Goal: Transaction & Acquisition: Purchase product/service

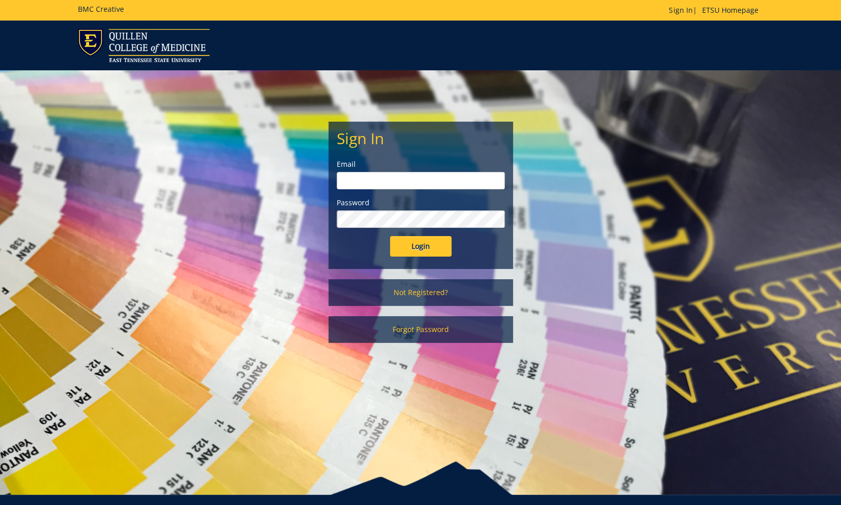
type input "[PERSON_NAME][EMAIL_ADDRESS][DOMAIN_NAME]"
click at [415, 249] on input "Login" at bounding box center [421, 246] width 62 height 21
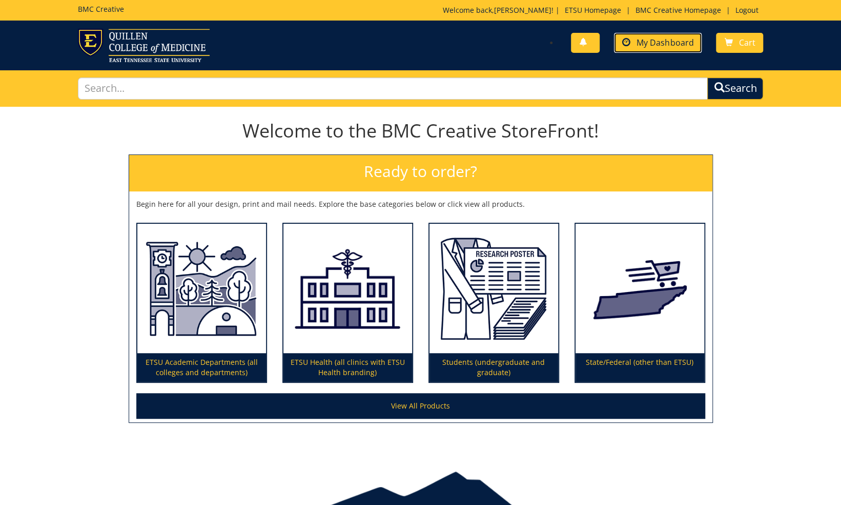
click at [666, 43] on span "My Dashboard" at bounding box center [665, 42] width 57 height 11
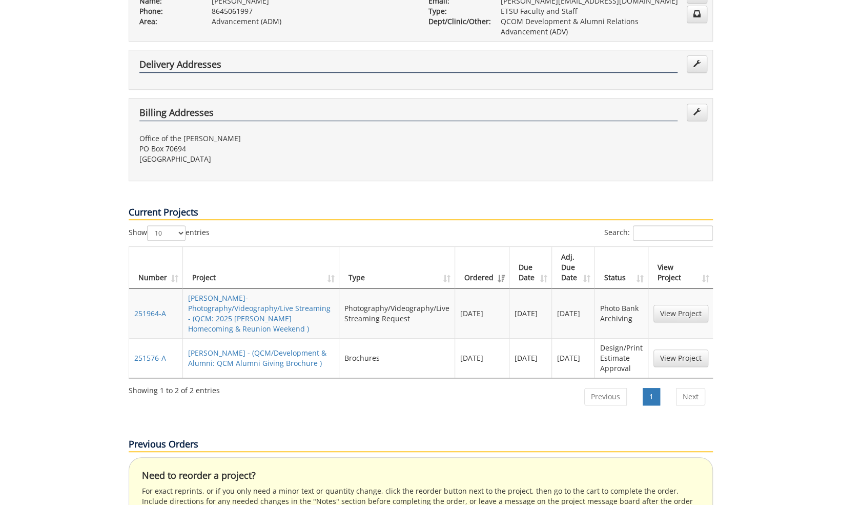
scroll to position [256, 0]
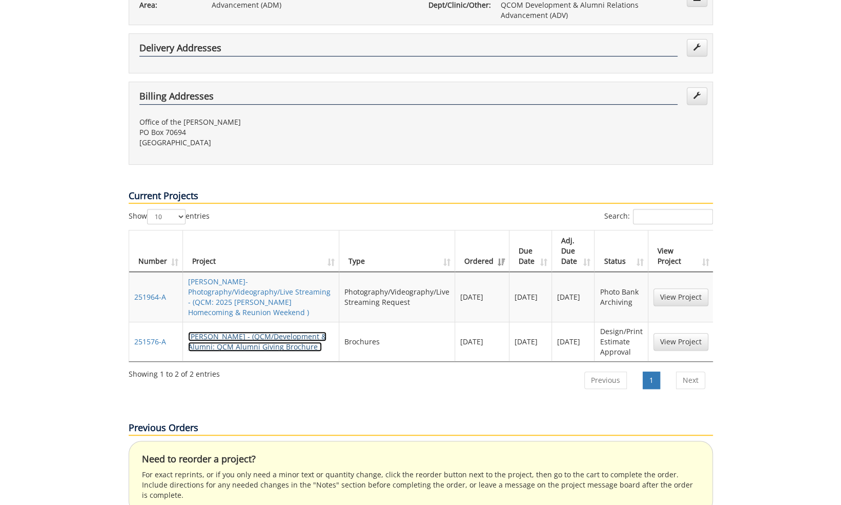
click at [266, 331] on link "KarinVon Kaenel-Brochure - (QCM/Development & Alumni: QCM Alumni Giving Brochur…" at bounding box center [257, 341] width 138 height 20
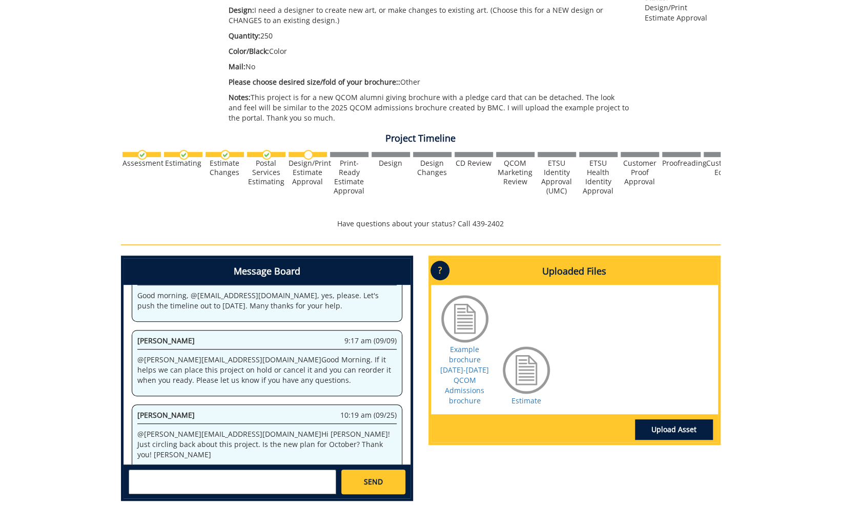
scroll to position [286, 0]
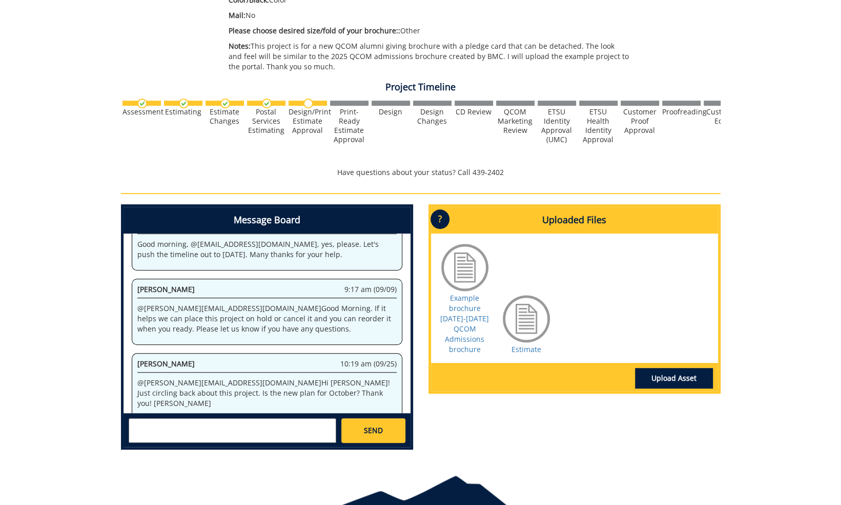
click at [261, 432] on textarea at bounding box center [233, 430] width 208 height 25
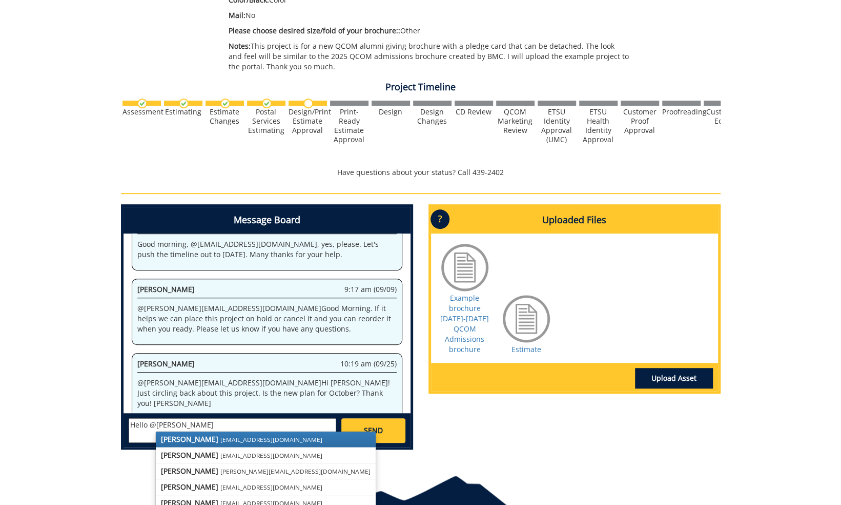
click at [220, 438] on small "fair@mail.etsu.edu" at bounding box center [271, 439] width 102 height 8
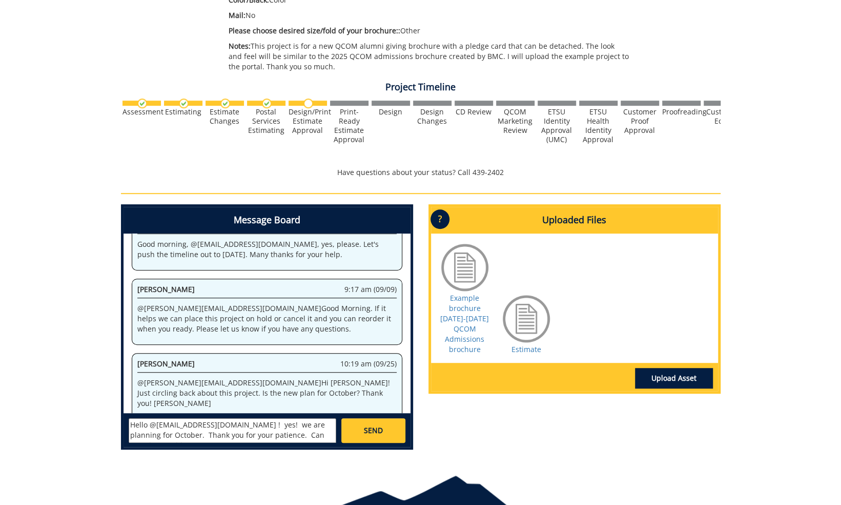
scroll to position [7, 0]
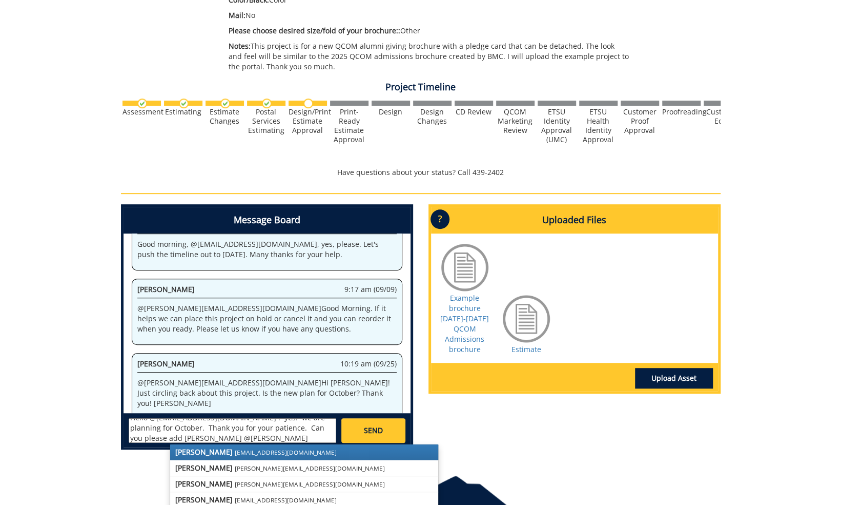
click at [194, 451] on strong "Joe Smith" at bounding box center [203, 452] width 57 height 10
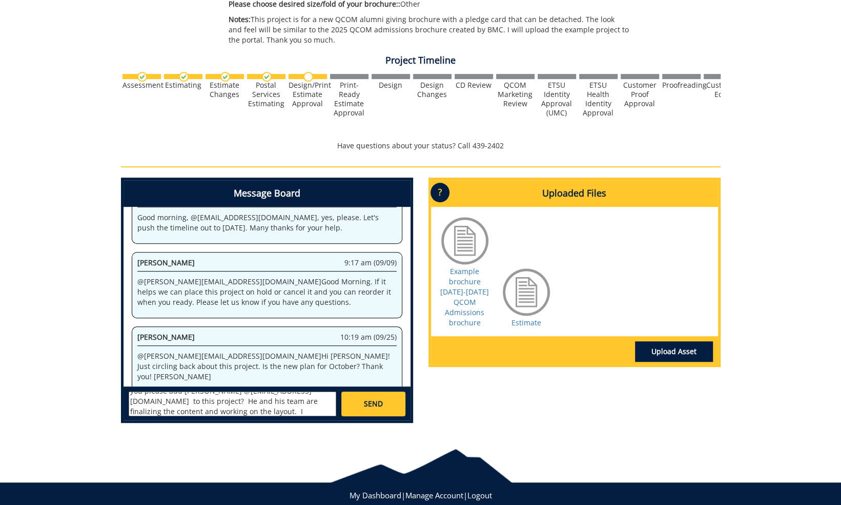
scroll to position [337, 0]
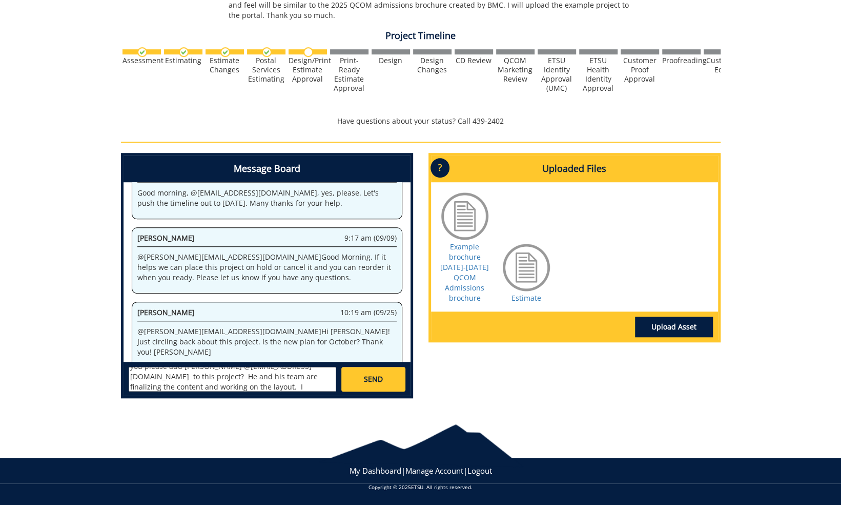
type textarea "Hello @fair@mail.etsu.edu ! yes! we are planning for October. Thank you for you…"
click at [369, 382] on span "SEND" at bounding box center [373, 379] width 19 height 10
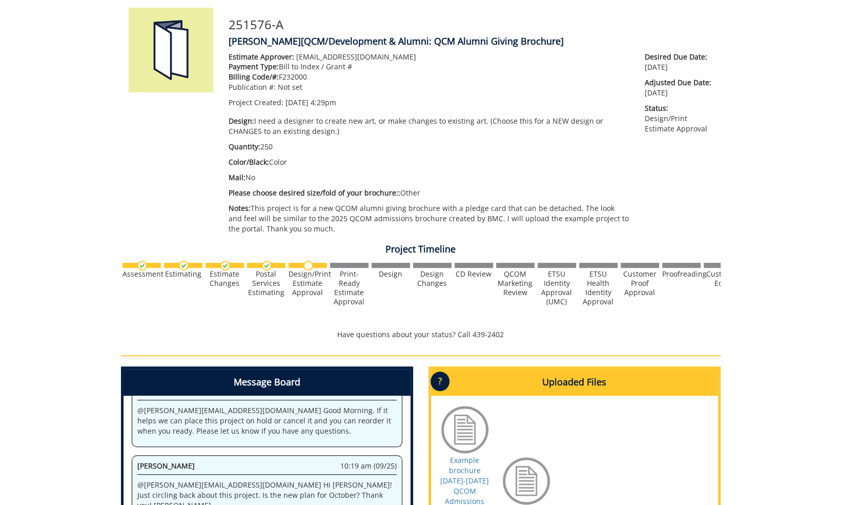
scroll to position [0, 0]
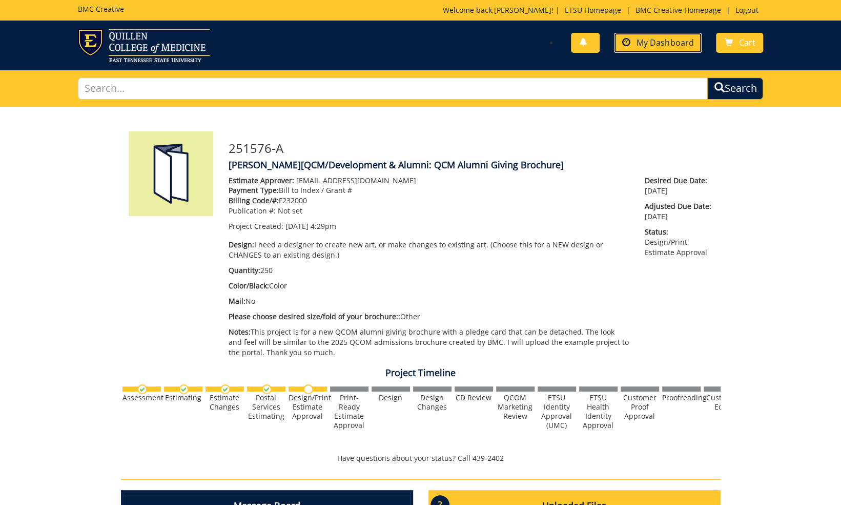
click at [628, 41] on span at bounding box center [626, 42] width 8 height 8
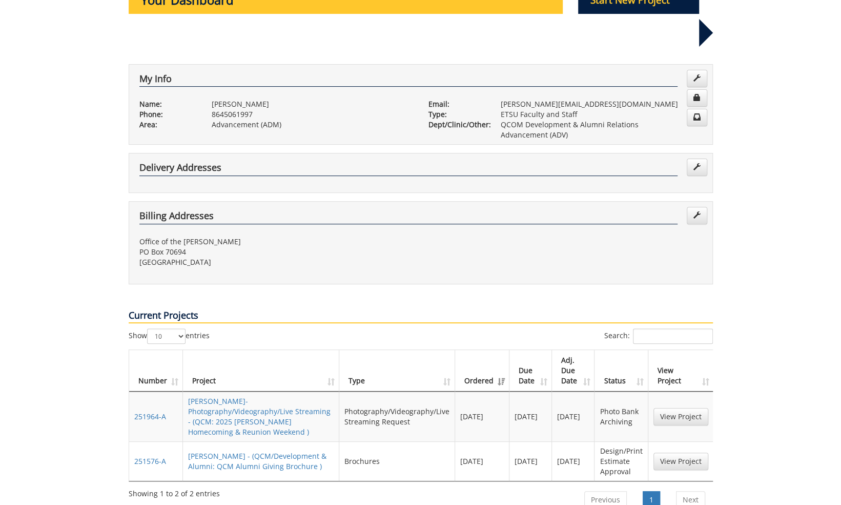
scroll to position [308, 0]
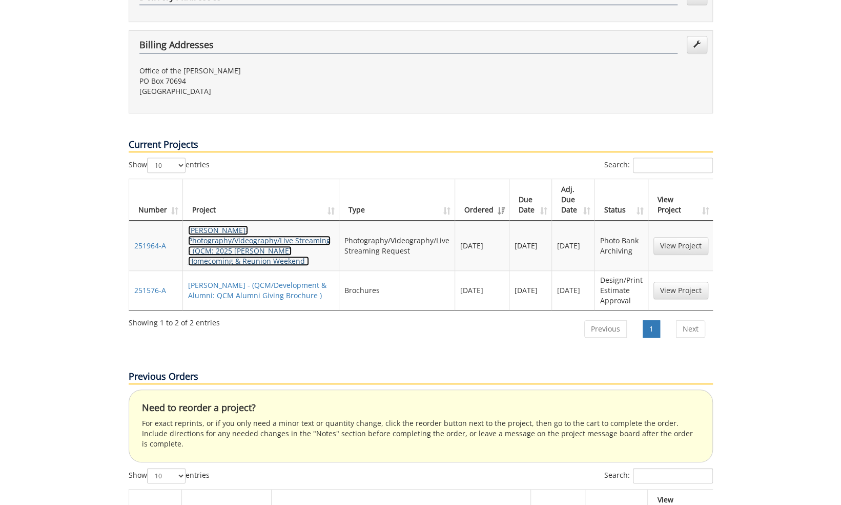
click at [305, 225] on link "KarinVon Kaenel-Photography/Videography/Live Streaming - (QCM: 2025 Quillen Hom…" at bounding box center [259, 245] width 143 height 41
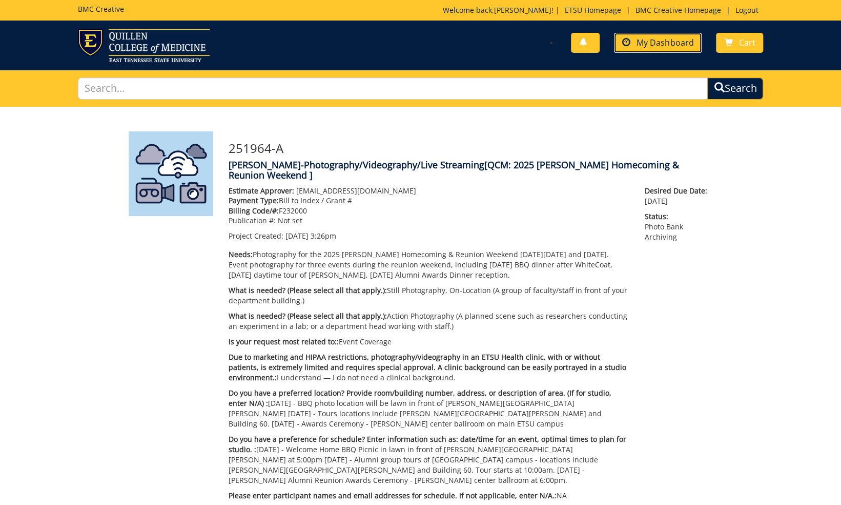
click at [653, 45] on span "My Dashboard" at bounding box center [665, 42] width 57 height 11
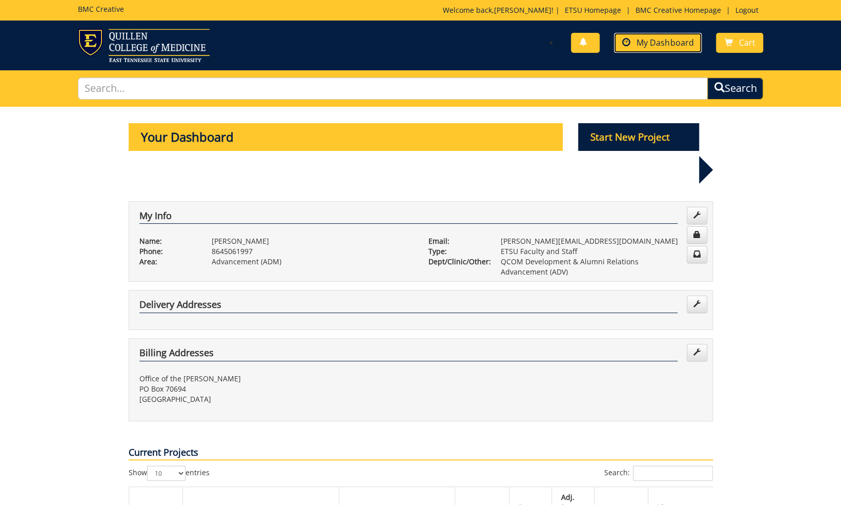
click at [650, 48] on link "My Dashboard" at bounding box center [658, 43] width 88 height 20
click at [599, 42] on link at bounding box center [585, 43] width 29 height 20
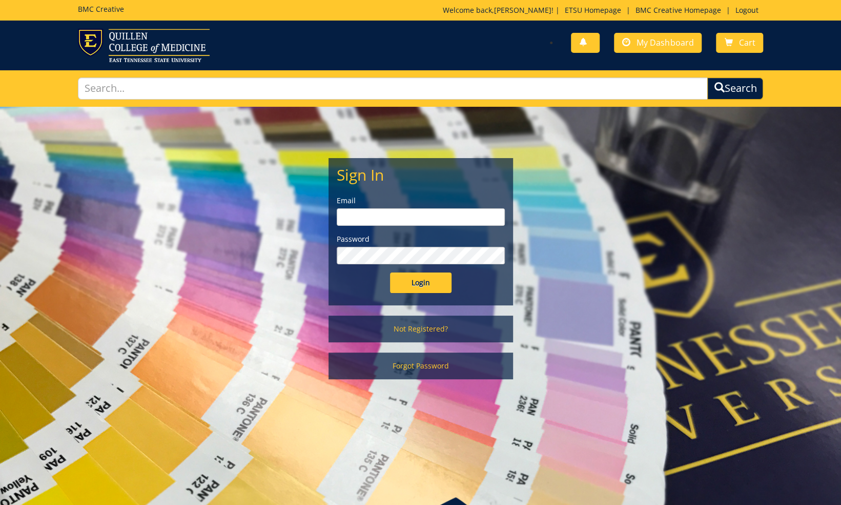
type input "[PERSON_NAME][EMAIL_ADDRESS][DOMAIN_NAME]"
click at [430, 284] on input "Login" at bounding box center [421, 282] width 62 height 21
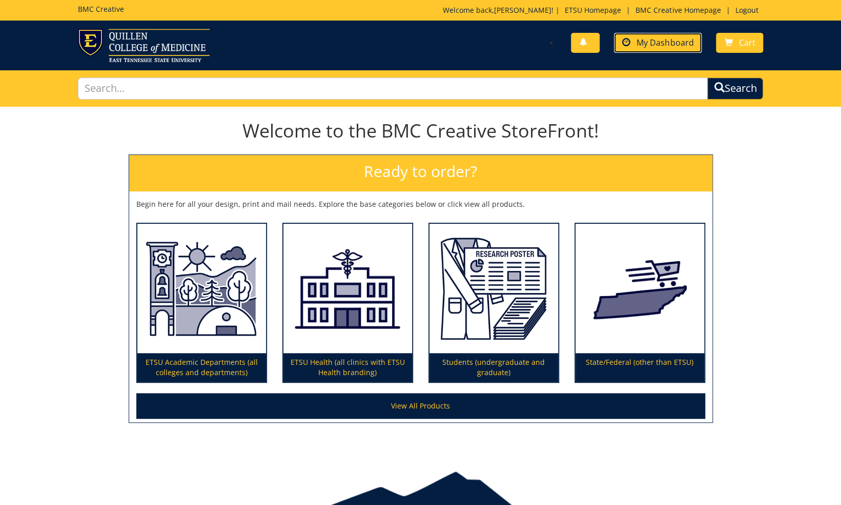
click at [655, 46] on span "My Dashboard" at bounding box center [665, 42] width 57 height 11
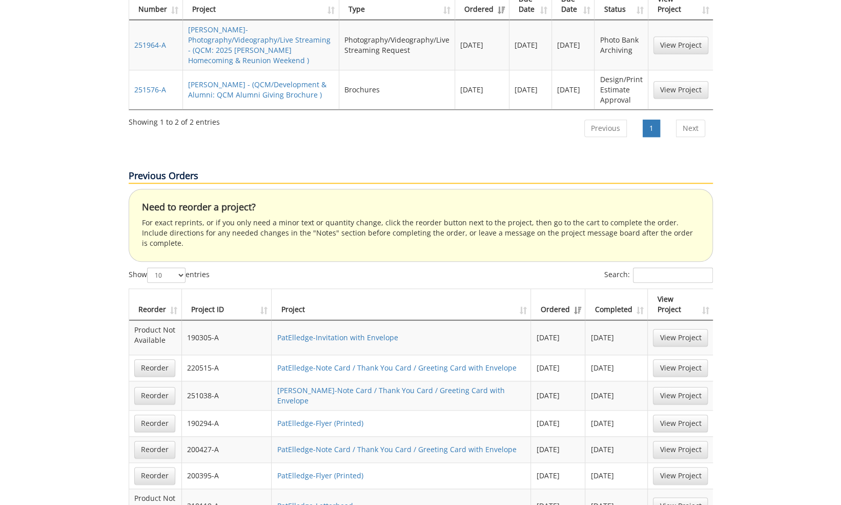
scroll to position [513, 0]
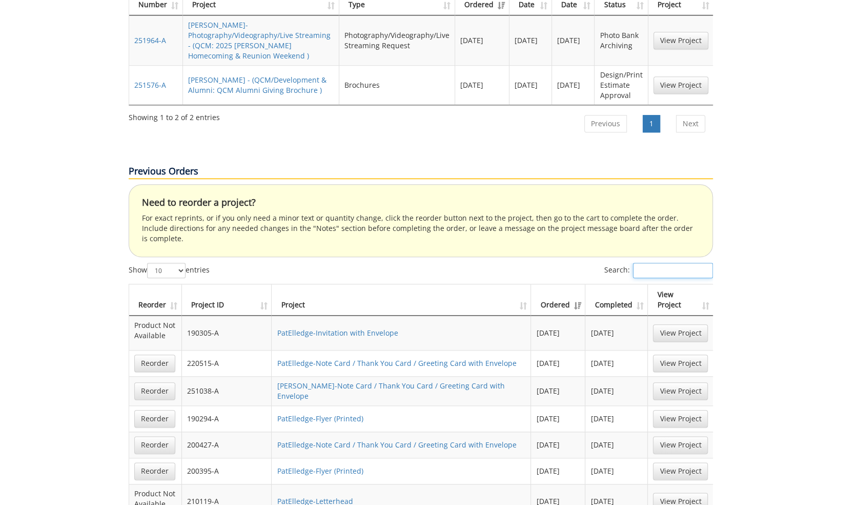
click at [640, 263] on input "Search:" at bounding box center [673, 270] width 80 height 15
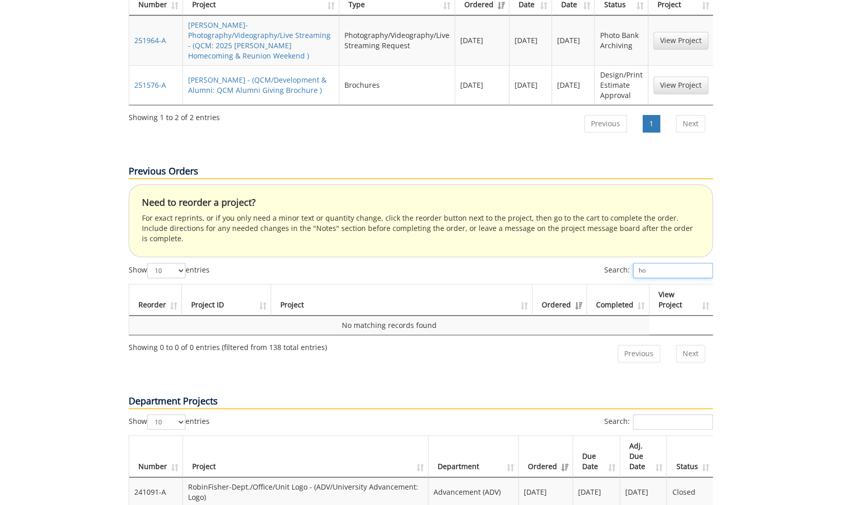
type input "h"
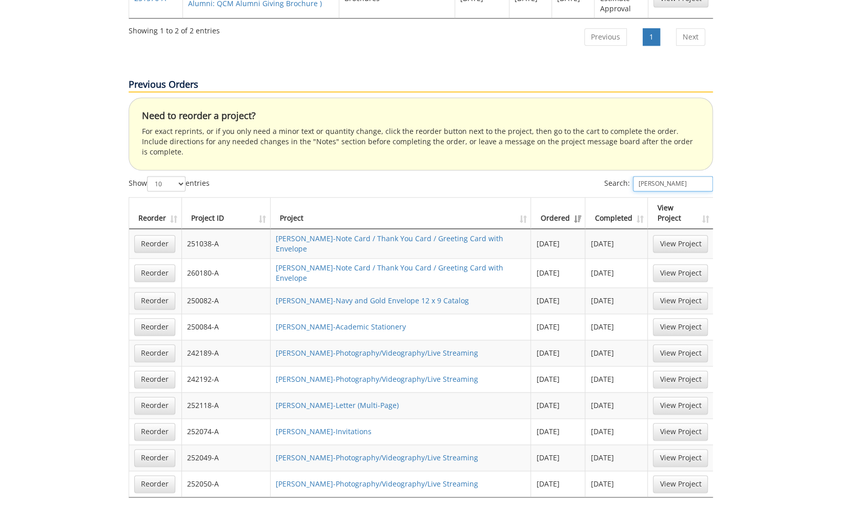
scroll to position [615, 0]
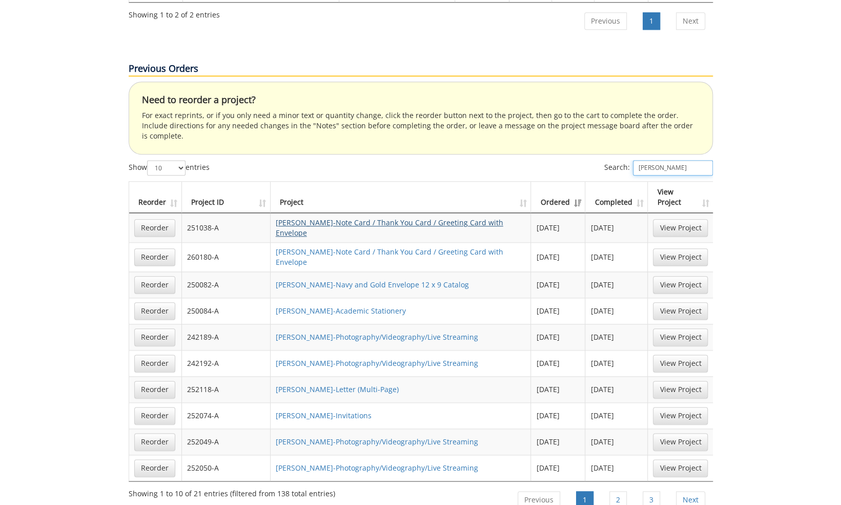
type input "karin"
click at [503, 217] on link "[PERSON_NAME]-Note Card / Thank You Card / Greeting Card with Envelope" at bounding box center [390, 227] width 228 height 20
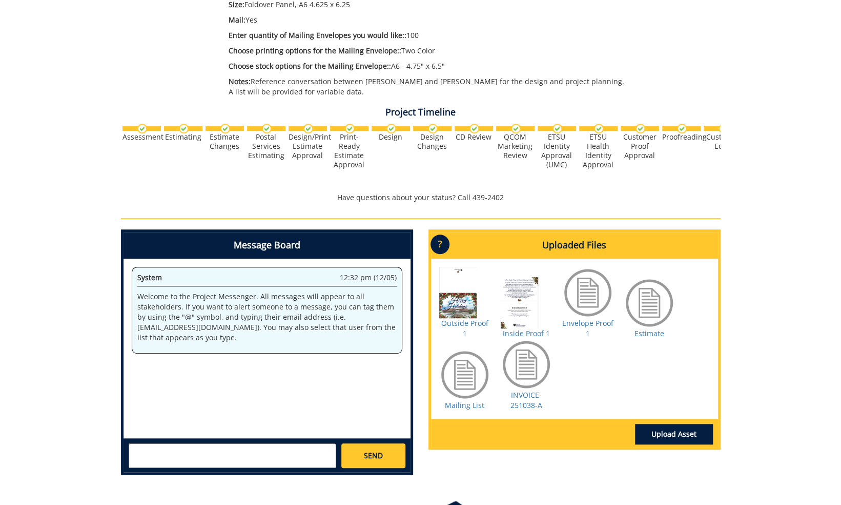
scroll to position [359, 0]
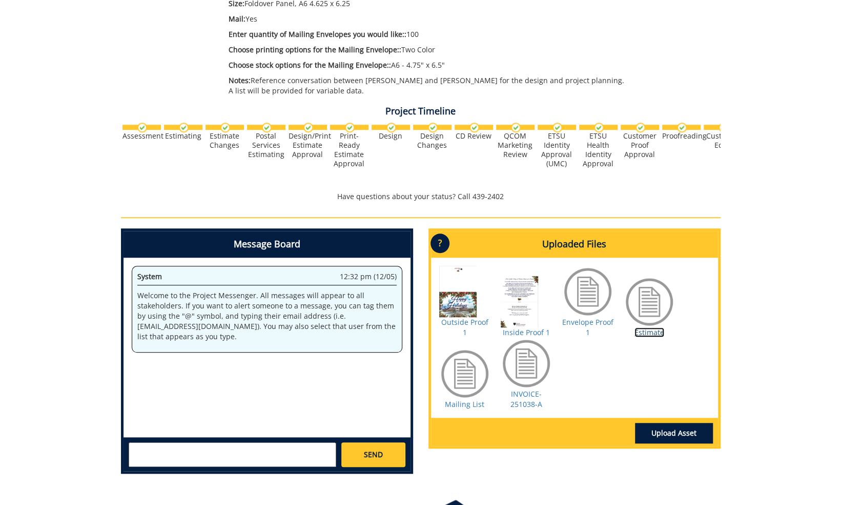
click at [657, 330] on link "Estimate" at bounding box center [650, 332] width 30 height 10
click at [585, 323] on link "Envelope Proof 1" at bounding box center [587, 327] width 51 height 20
click at [467, 321] on link "Outside Proof 1" at bounding box center [464, 327] width 47 height 20
click at [540, 282] on div at bounding box center [526, 301] width 51 height 51
click at [529, 289] on div at bounding box center [526, 301] width 51 height 51
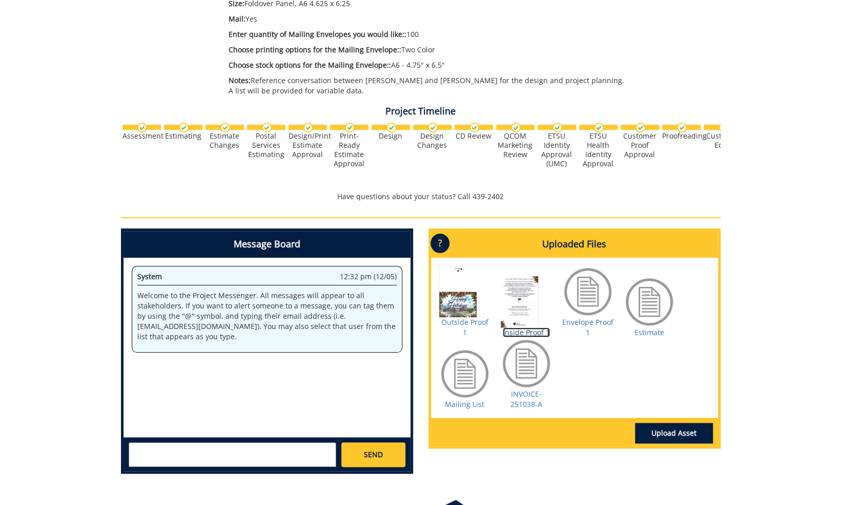
click at [517, 333] on link "Inside Proof 1" at bounding box center [526, 332] width 47 height 10
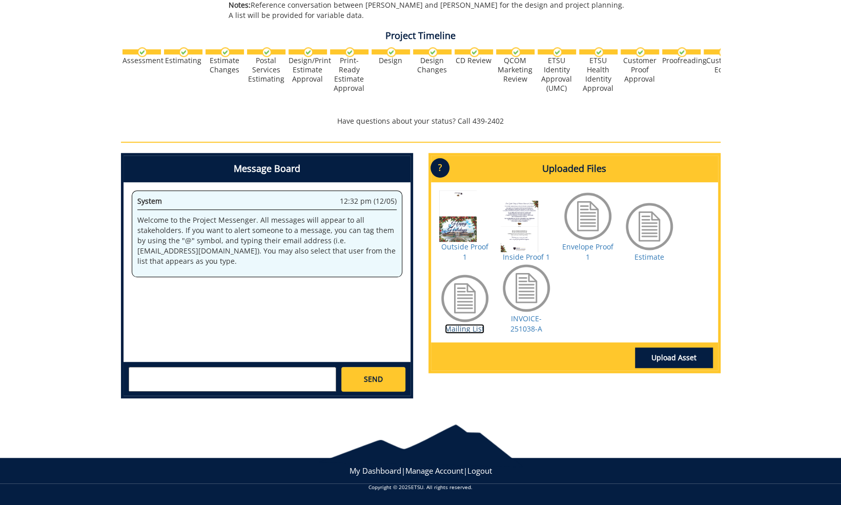
click at [454, 327] on link "Mailing List" at bounding box center [464, 329] width 39 height 10
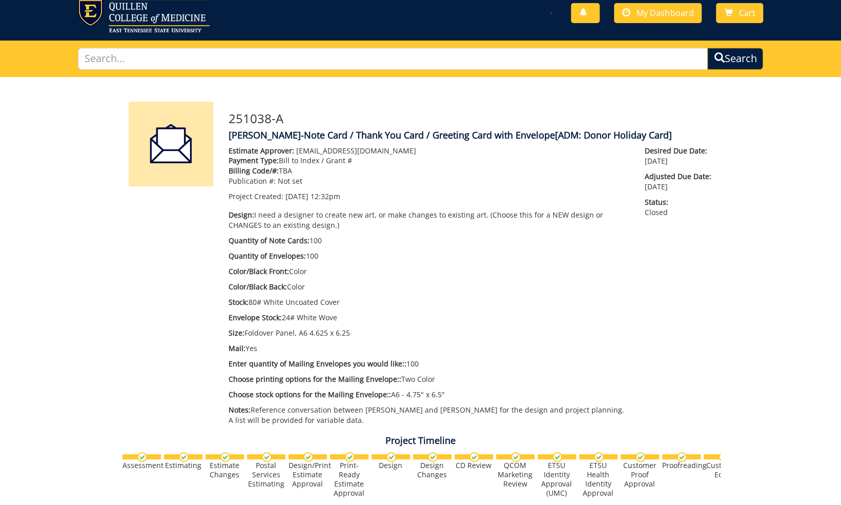
scroll to position [24, 0]
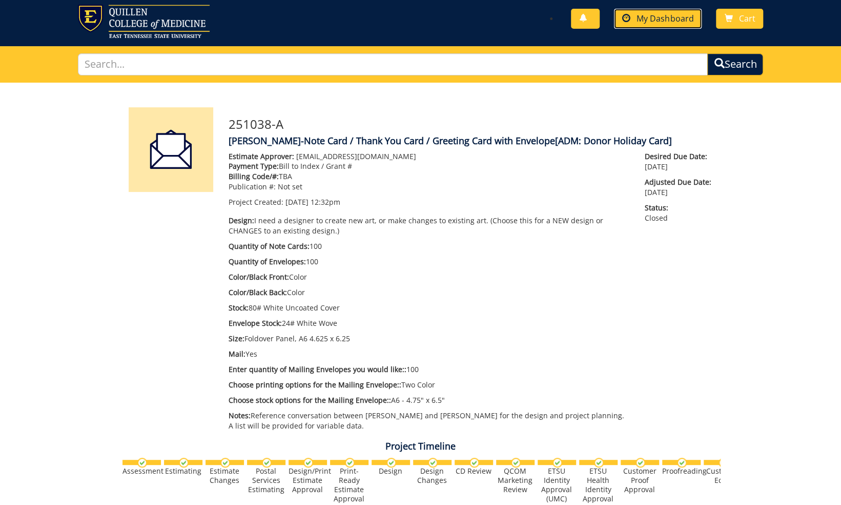
click at [667, 19] on span "My Dashboard" at bounding box center [665, 18] width 57 height 11
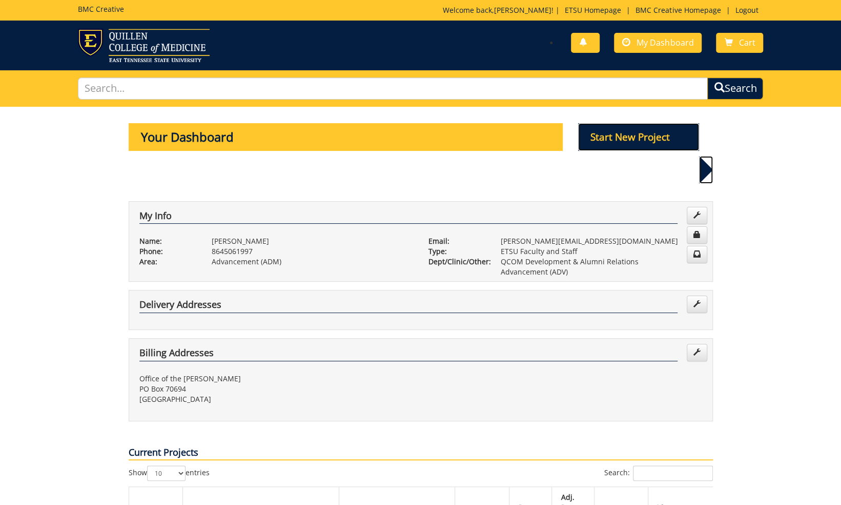
click at [610, 134] on p "Start New Project" at bounding box center [638, 137] width 121 height 28
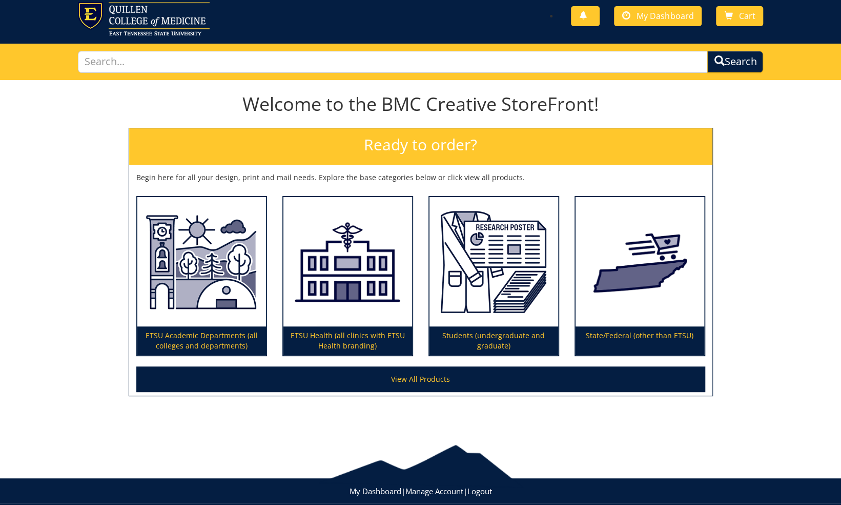
scroll to position [47, 0]
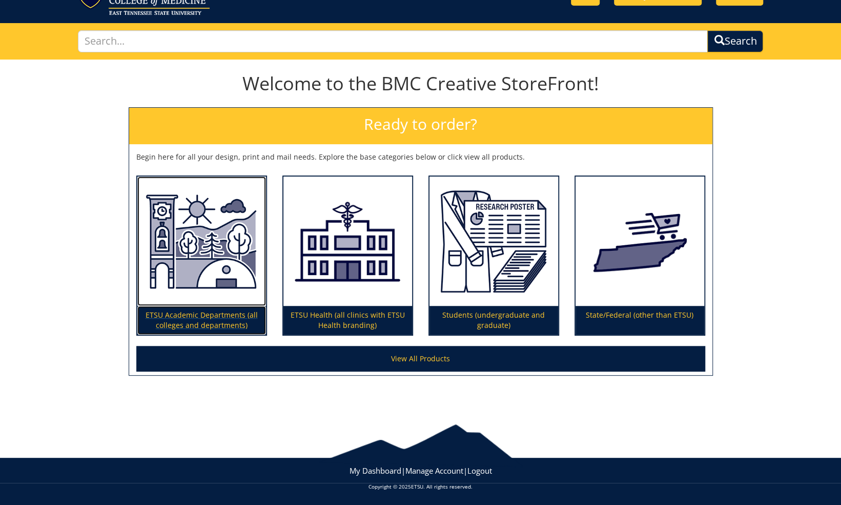
click at [191, 314] on p "ETSU Academic Departments (all colleges and departments)" at bounding box center [201, 320] width 129 height 29
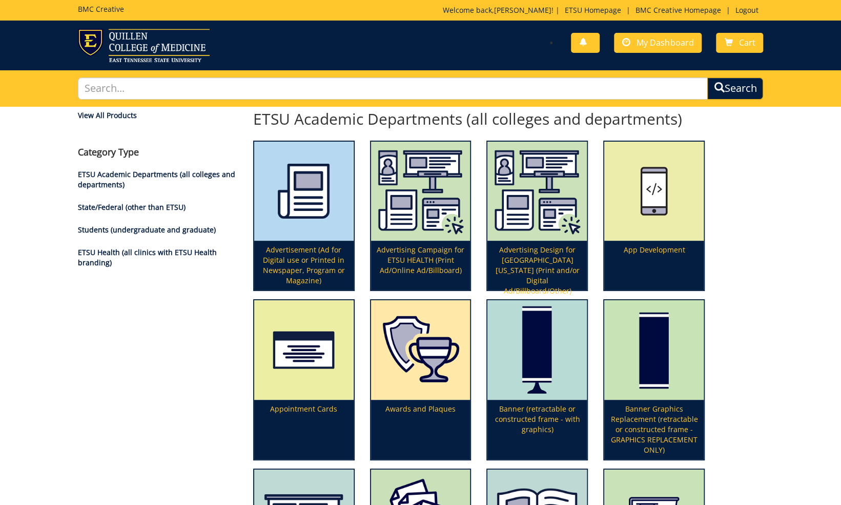
click at [668, 27] on div "You have no new notifications My Dashboard Cart" at bounding box center [420, 46] width 841 height 50
click at [665, 48] on span "My Dashboard" at bounding box center [665, 42] width 57 height 11
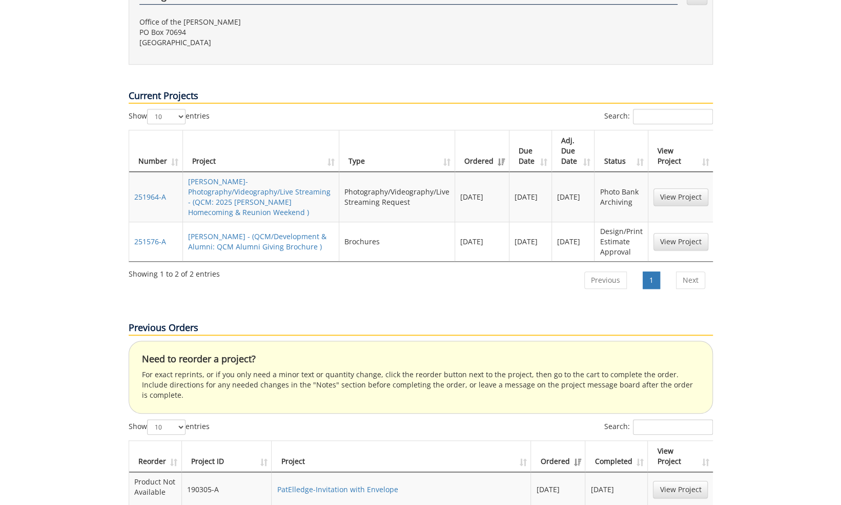
scroll to position [359, 0]
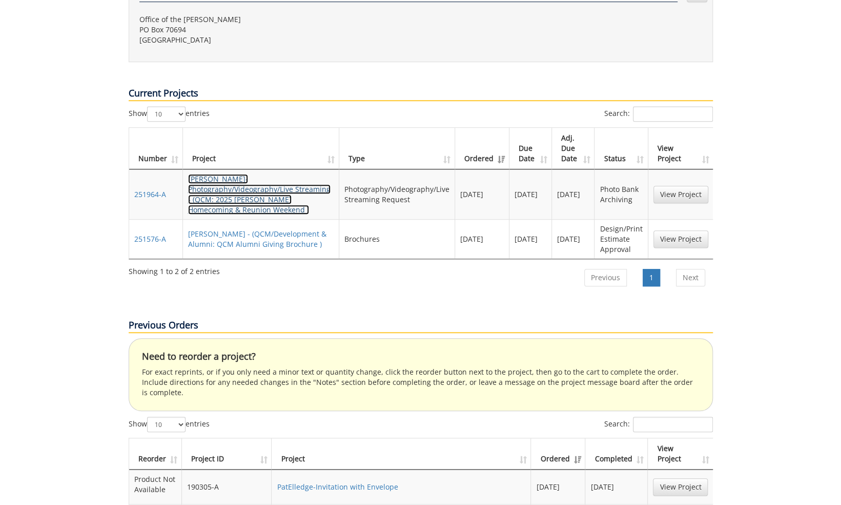
click at [244, 174] on link "KarinVon Kaenel-Photography/Videography/Live Streaming - (QCM: 2025 Quillen Hom…" at bounding box center [259, 194] width 143 height 41
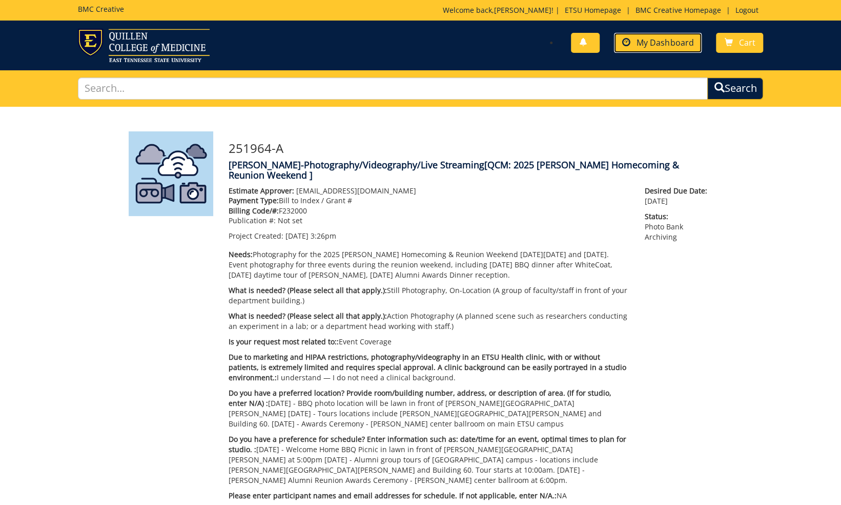
click at [643, 44] on span "My Dashboard" at bounding box center [665, 42] width 57 height 11
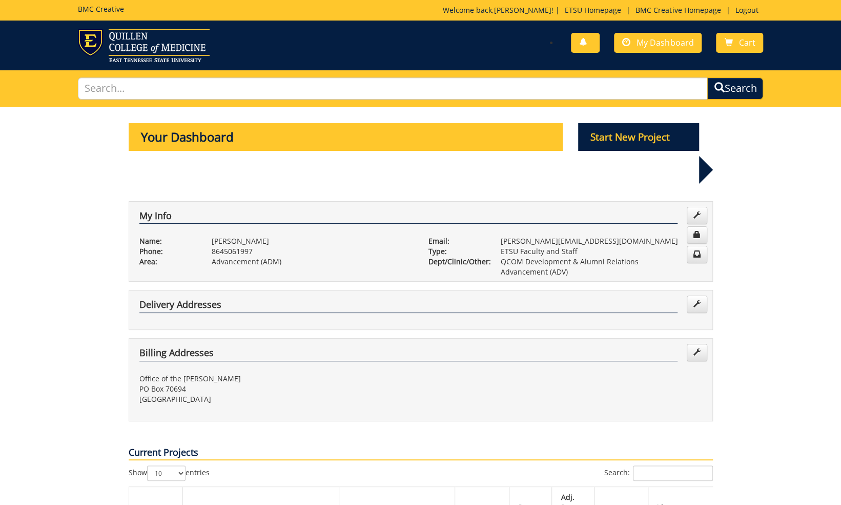
scroll to position [359, 0]
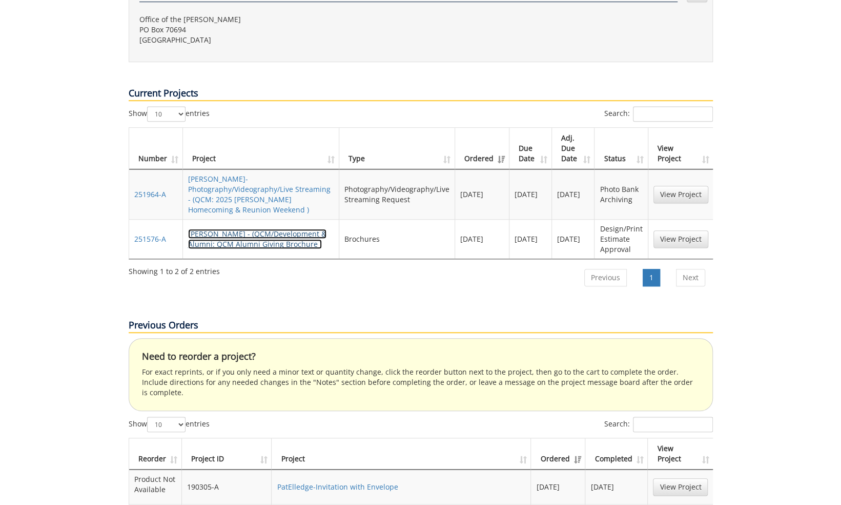
click at [265, 229] on link "KarinVon Kaenel-Brochure - (QCM/Development & Alumni: QCM Alumni Giving Brochur…" at bounding box center [257, 239] width 138 height 20
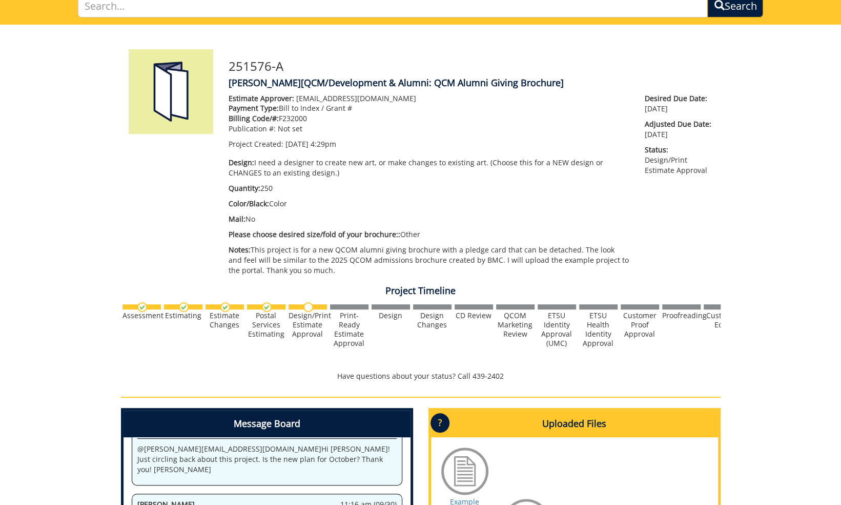
scroll to position [308, 0]
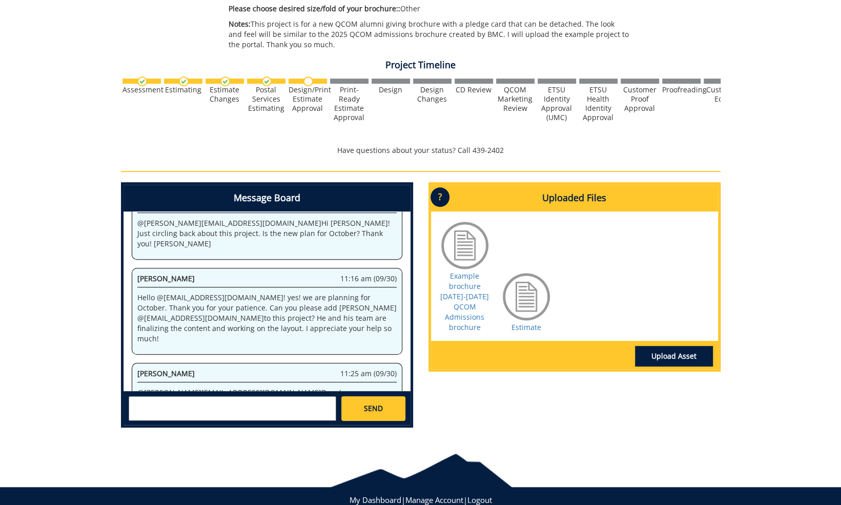
click at [264, 404] on textarea at bounding box center [233, 408] width 208 height 25
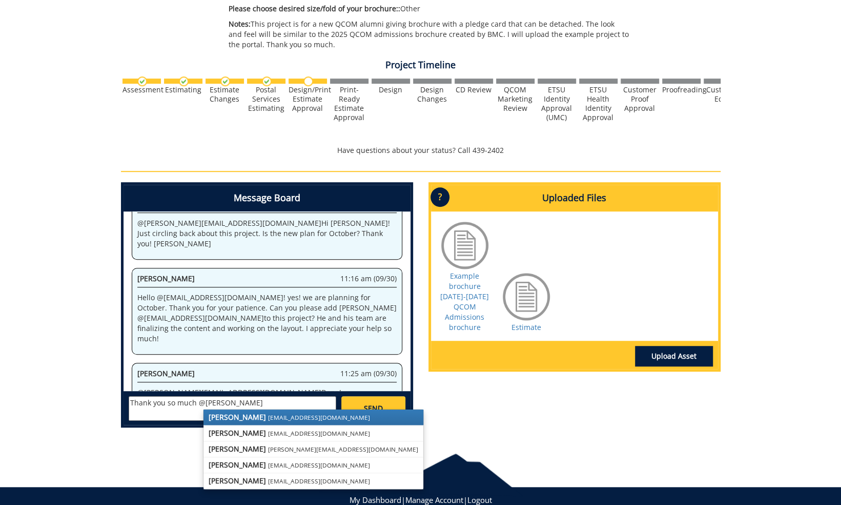
click at [268, 417] on small "fair@mail.etsu.edu" at bounding box center [319, 417] width 102 height 8
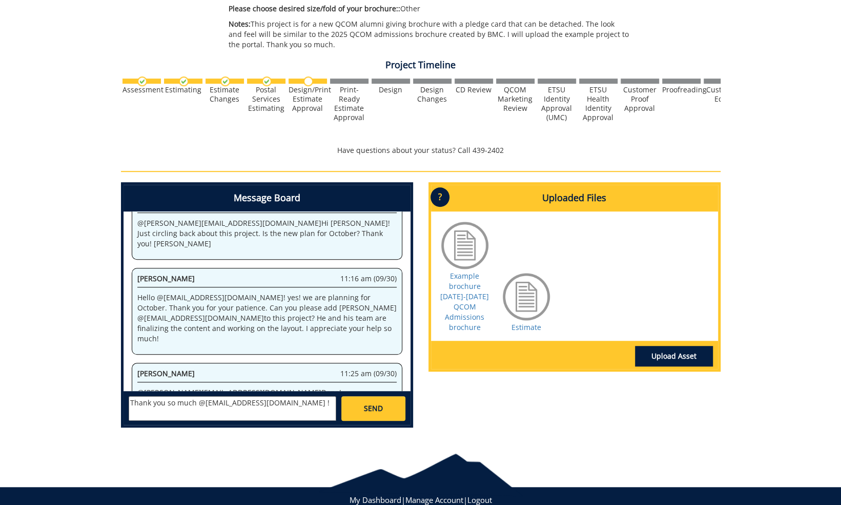
type textarea "Thank you so much @fair@mail.etsu.edu !"
click at [354, 408] on link "SEND" at bounding box center [373, 408] width 64 height 25
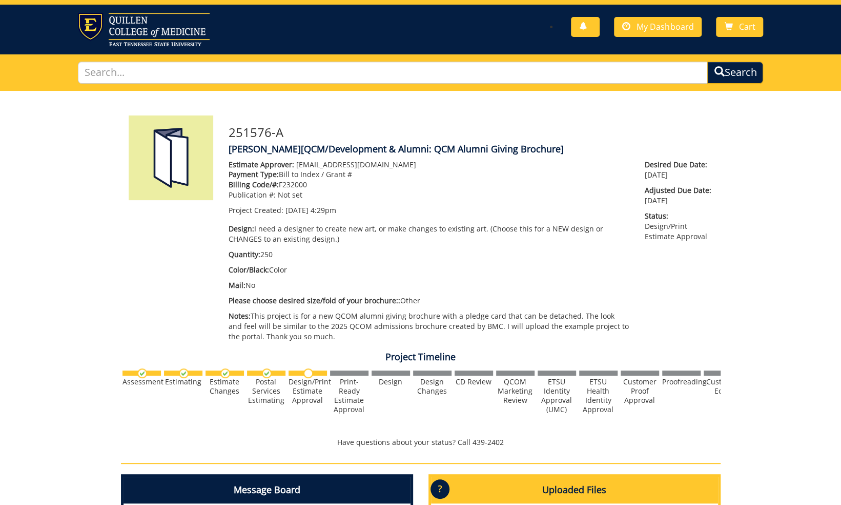
scroll to position [2111, 0]
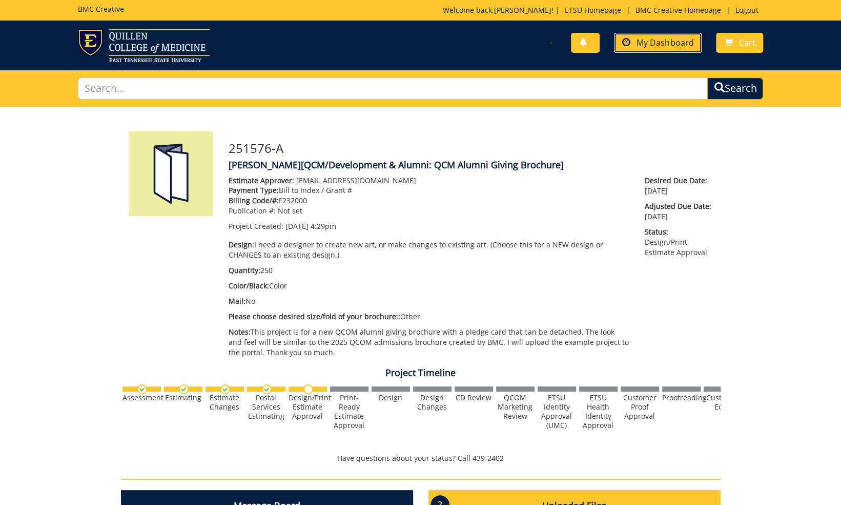
click at [649, 38] on span "My Dashboard" at bounding box center [665, 42] width 57 height 11
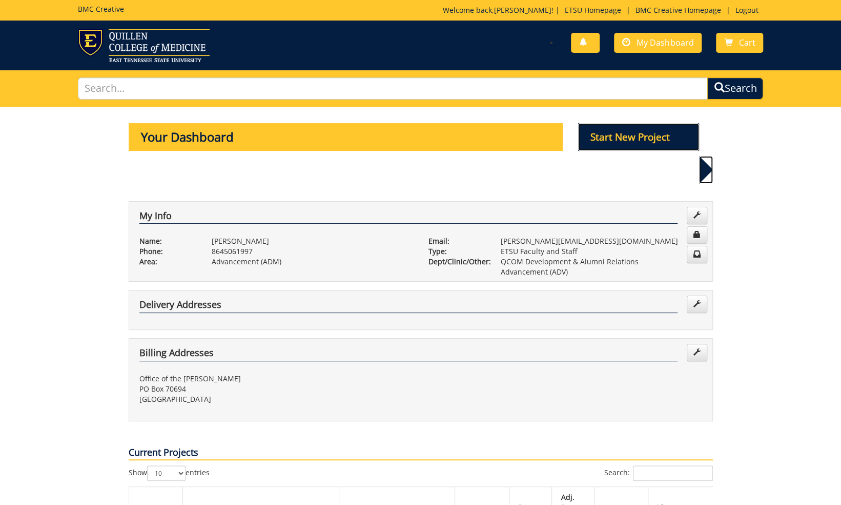
click at [652, 141] on p "Start New Project" at bounding box center [638, 137] width 121 height 28
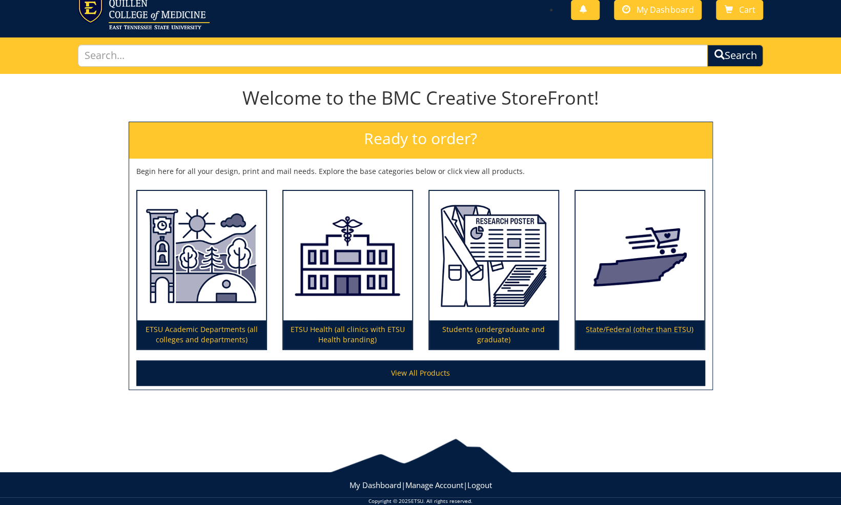
scroll to position [47, 0]
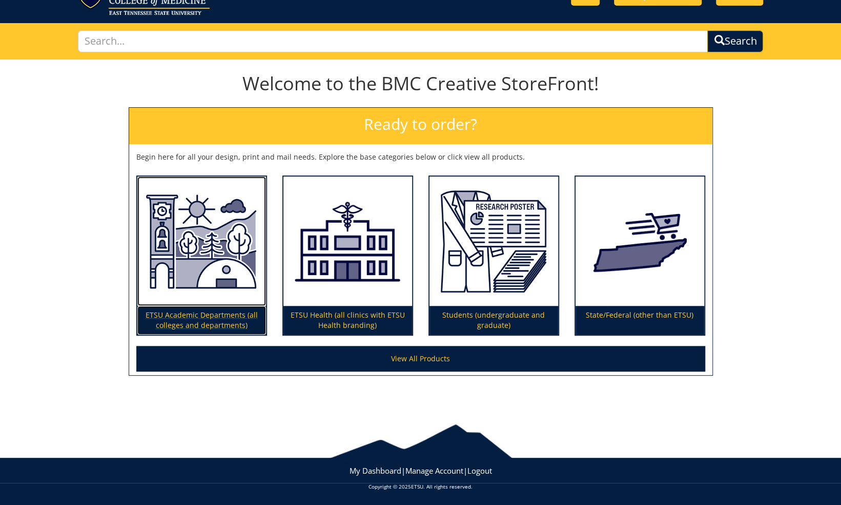
click at [168, 320] on p "ETSU Academic Departments (all colleges and departments)" at bounding box center [201, 320] width 129 height 29
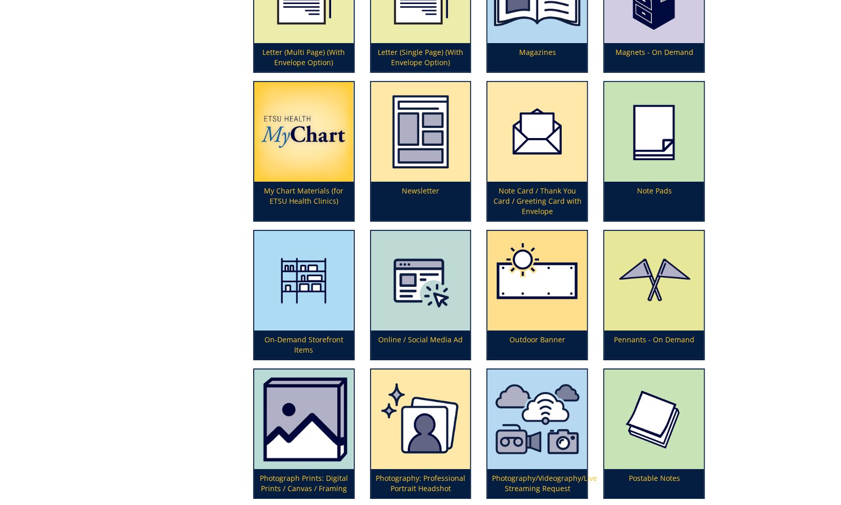
scroll to position [2019, 0]
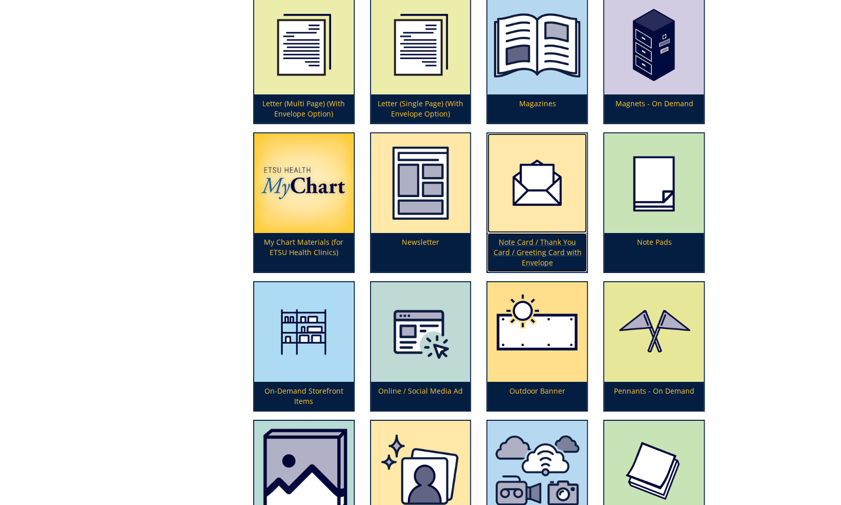
click at [547, 249] on p "Note Card / Thank You Card / Greeting Card with Envelope" at bounding box center [537, 252] width 99 height 39
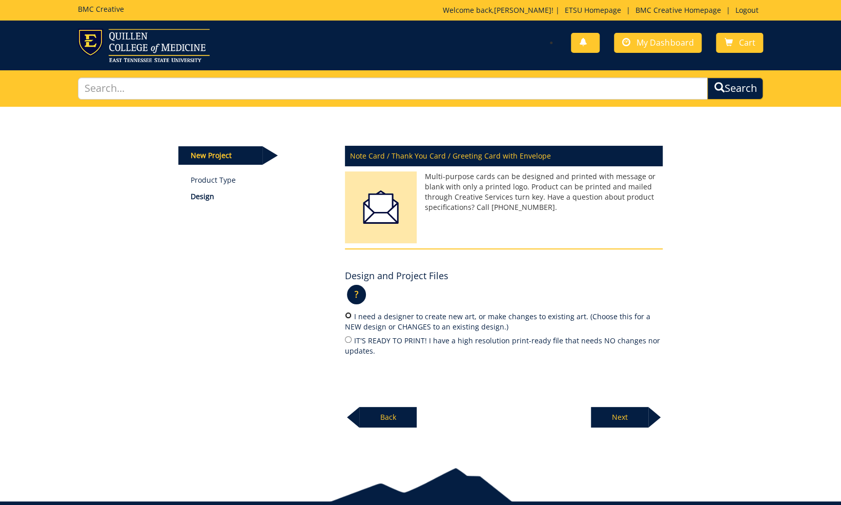
click at [346, 317] on input "I need a designer to create new art, or make changes to existing art. (Choose t…" at bounding box center [348, 315] width 7 height 7
radio input "true"
click at [636, 417] on p "Next" at bounding box center [619, 417] width 57 height 21
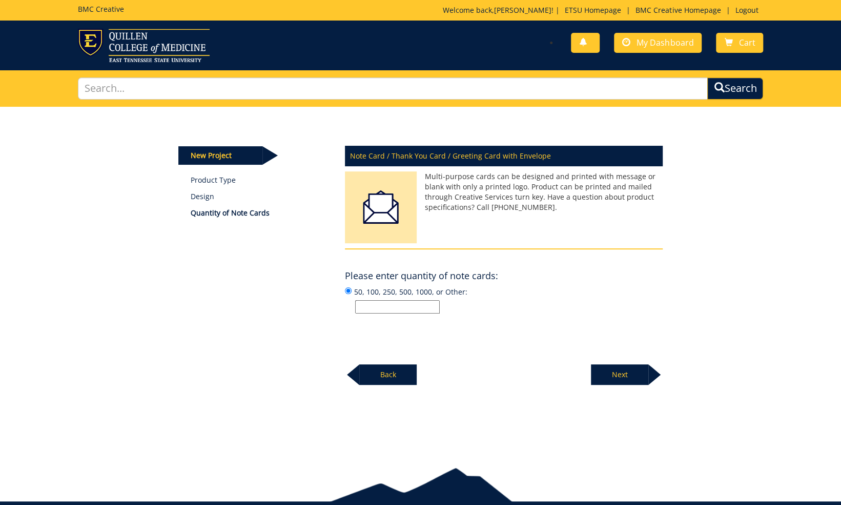
click at [392, 304] on input "50, 100, 250, 500, 1000, or Other:" at bounding box center [397, 306] width 85 height 13
type input "500"
click at [633, 378] on p "Next" at bounding box center [619, 374] width 57 height 21
click at [383, 306] on input "50, 100, 250, 500, 1000, or Other:" at bounding box center [397, 306] width 85 height 13
type input "500"
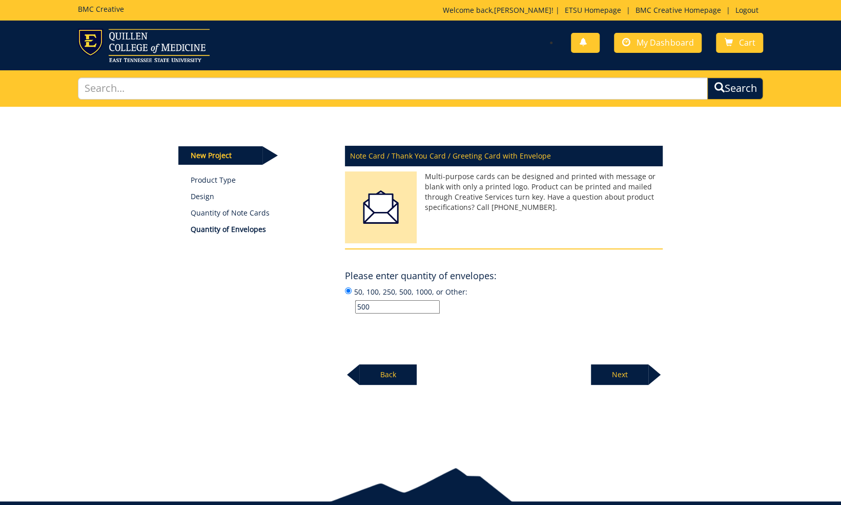
click at [609, 374] on p "Next" at bounding box center [619, 374] width 57 height 21
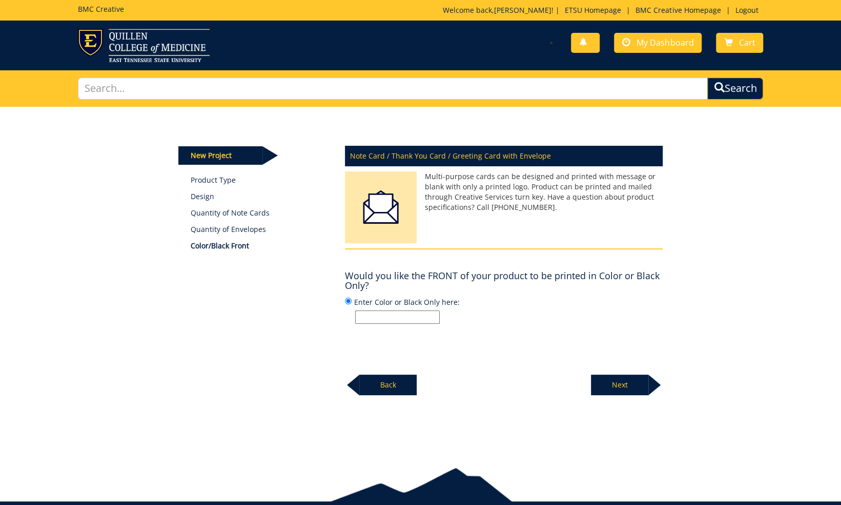
click at [428, 314] on input "Enter Color or Black Only here:" at bounding box center [397, 316] width 85 height 13
type input "Color"
click at [606, 382] on p "Next" at bounding box center [619, 384] width 57 height 21
click at [412, 315] on input "Enter Color or Black Only here:" at bounding box center [397, 316] width 85 height 13
type input "Color"
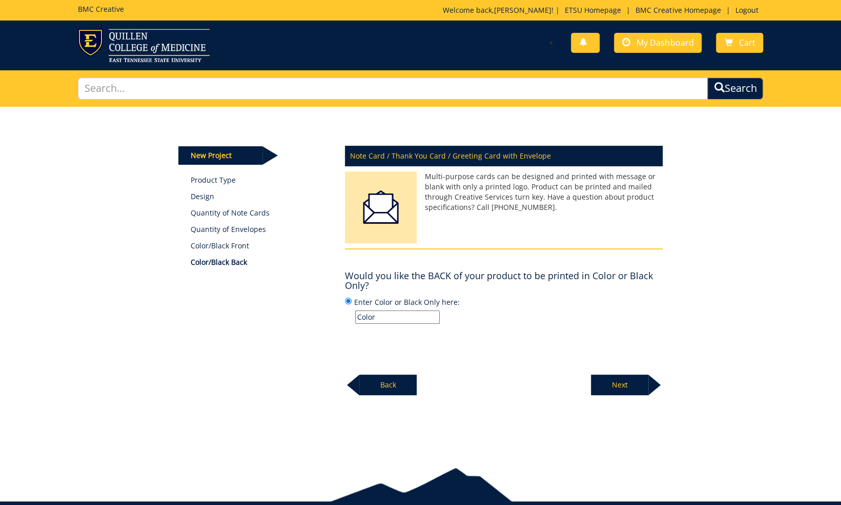
click at [599, 387] on p "Next" at bounding box center [619, 384] width 57 height 21
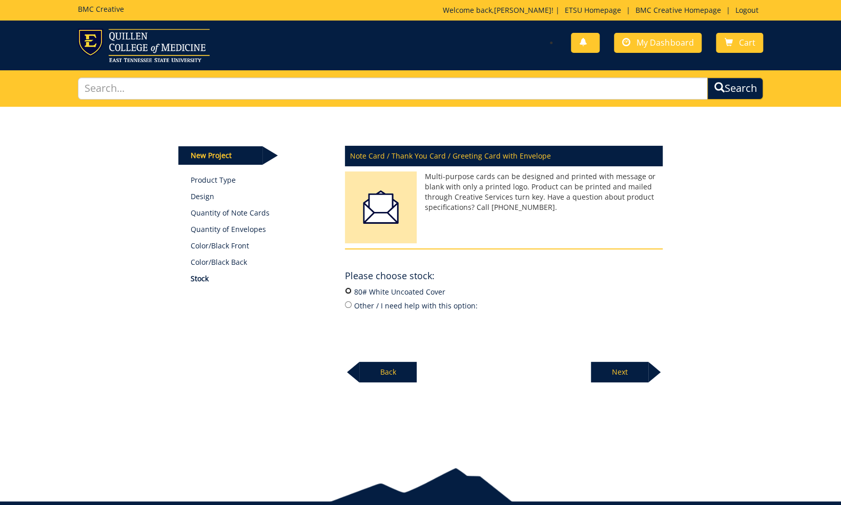
click at [348, 289] on input "80# White Uncoated Cover" at bounding box center [348, 290] width 7 height 7
radio input "true"
click at [605, 373] on p "Next" at bounding box center [619, 371] width 57 height 21
click at [349, 287] on input "24# White Wove" at bounding box center [348, 290] width 7 height 7
radio input "true"
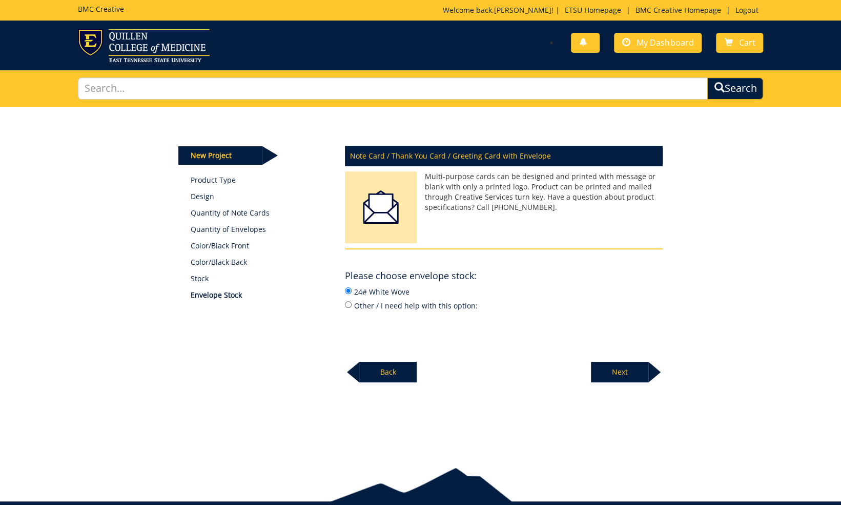
click at [622, 367] on p "Next" at bounding box center [619, 371] width 57 height 21
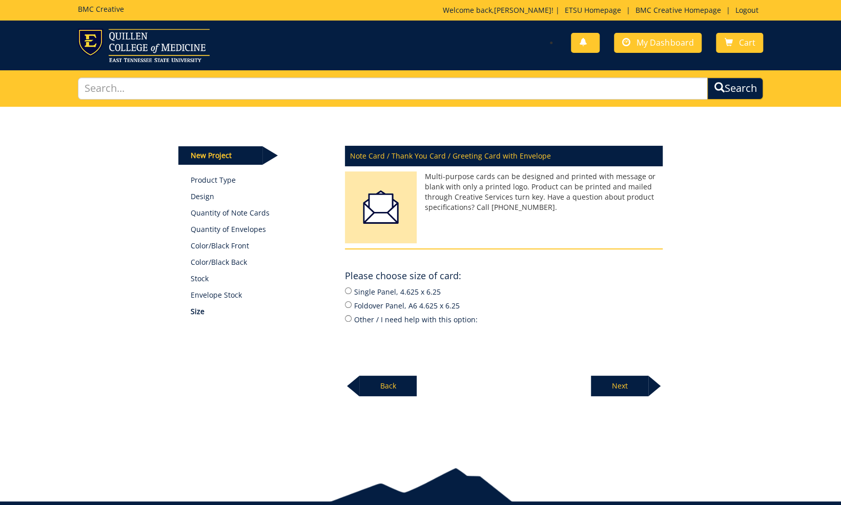
click at [352, 305] on label "Foldover Panel, A6 4.625 x 6.25" at bounding box center [504, 304] width 318 height 11
click at [352, 305] on input "Foldover Panel, A6 4.625 x 6.25" at bounding box center [348, 304] width 7 height 7
radio input "true"
click at [635, 387] on p "Next" at bounding box center [619, 385] width 57 height 21
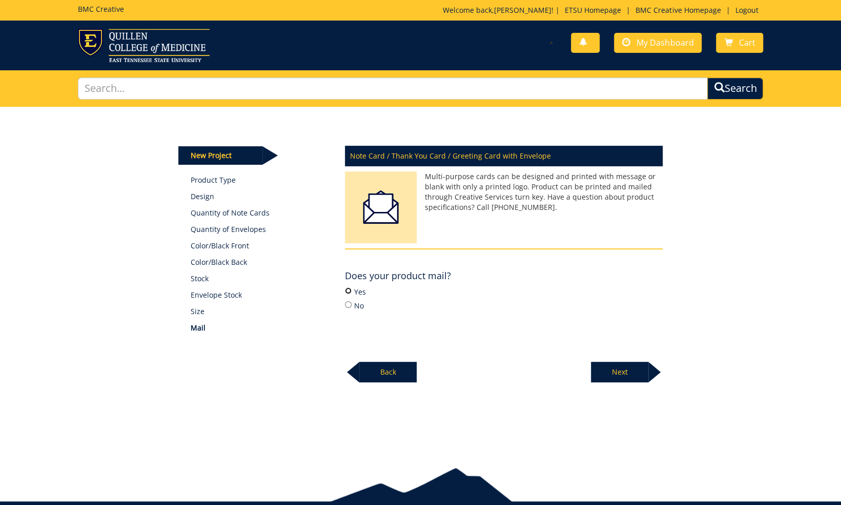
click at [349, 291] on input "Yes" at bounding box center [348, 290] width 7 height 7
radio input "true"
click at [619, 370] on p "Next" at bounding box center [619, 371] width 57 height 21
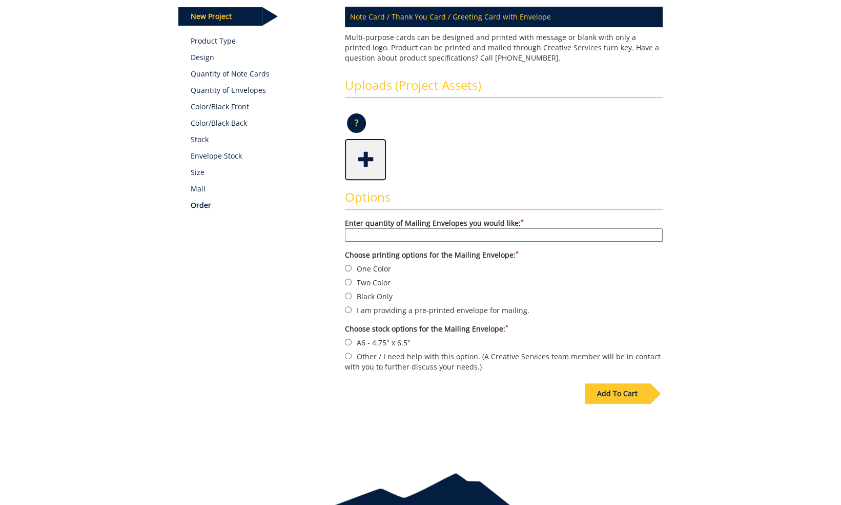
scroll to position [154, 0]
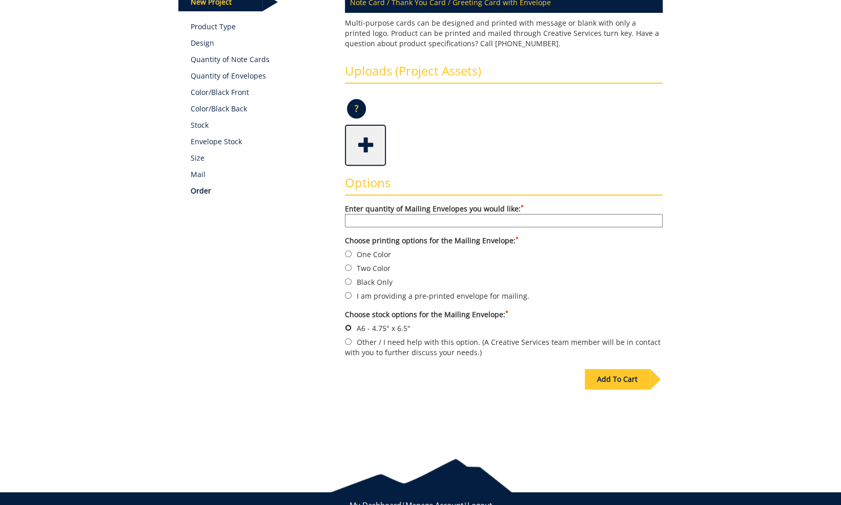
click at [347, 325] on input "A6 - 4.75" x 6.5"" at bounding box center [348, 327] width 7 height 7
radio input "true"
click at [350, 267] on input "Two Color" at bounding box center [348, 267] width 7 height 7
radio input "true"
click at [384, 222] on input "Enter quantity of Mailing Envelopes you would like: *" at bounding box center [504, 220] width 318 height 13
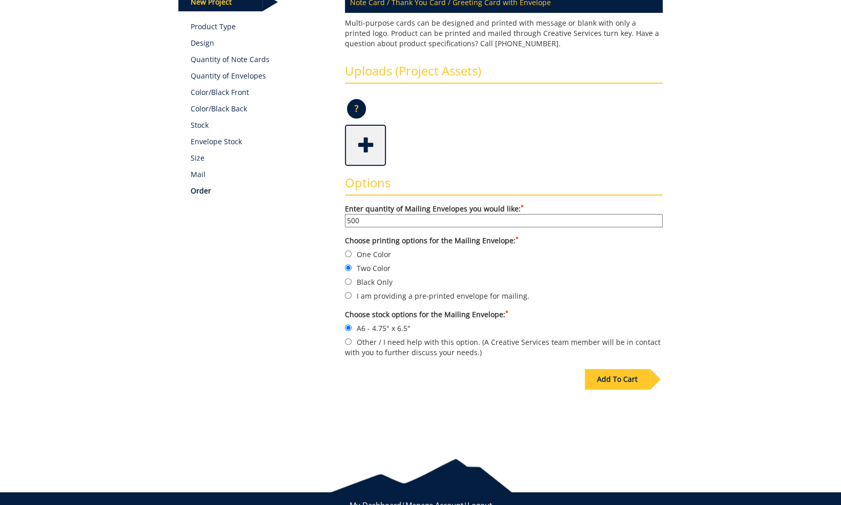
type input "500"
click at [621, 375] on div "Add To Cart" at bounding box center [617, 379] width 65 height 21
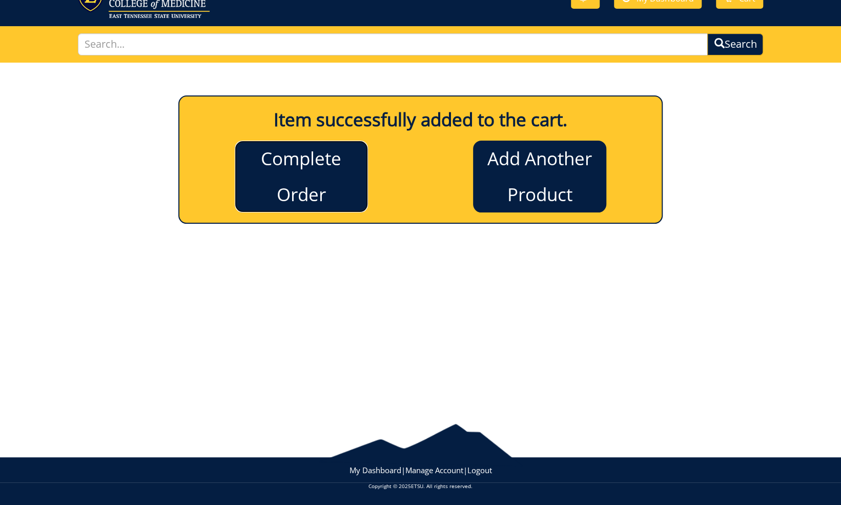
click at [264, 176] on link "Complete Order" at bounding box center [301, 176] width 133 height 72
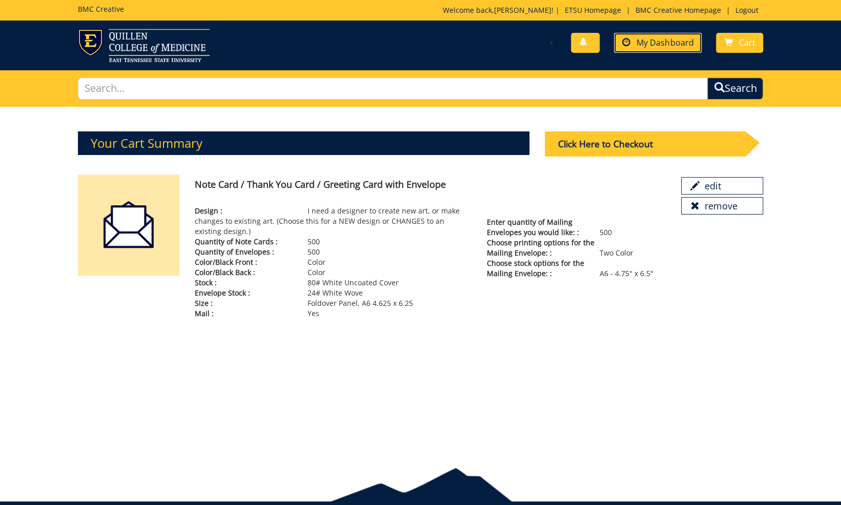
click at [654, 49] on link "My Dashboard" at bounding box center [658, 43] width 88 height 20
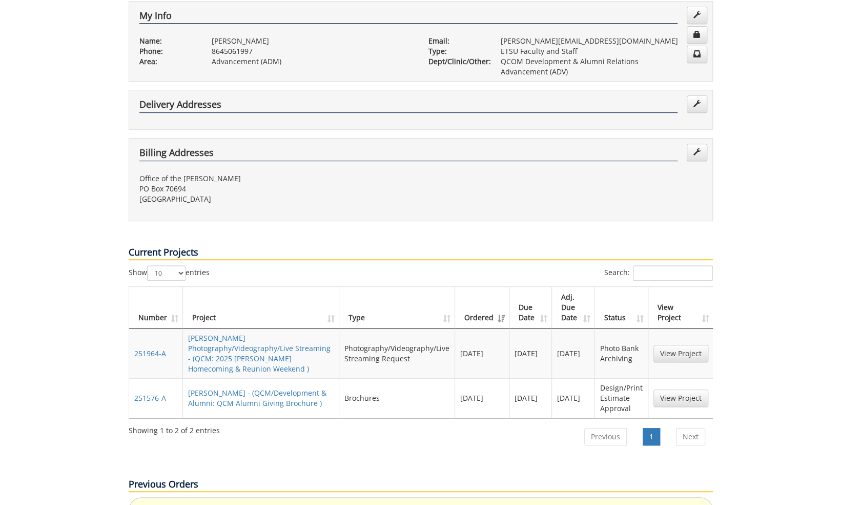
scroll to position [205, 0]
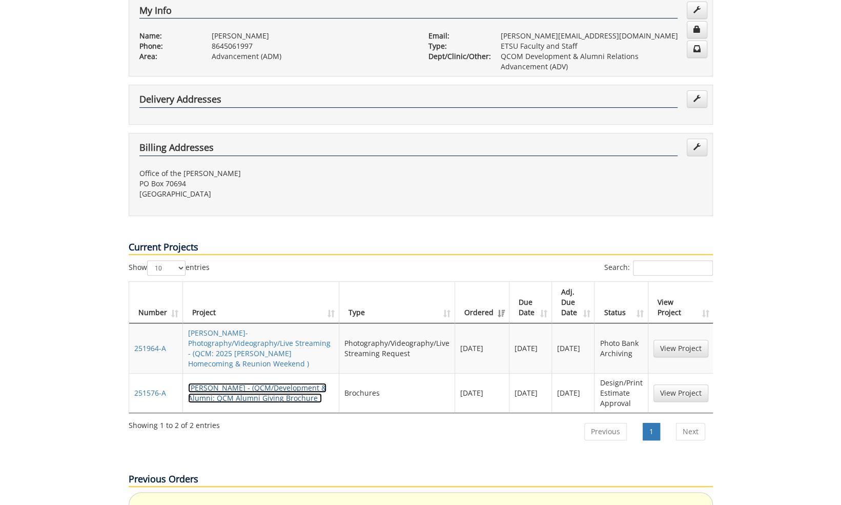
click at [268, 382] on link "[PERSON_NAME] - (QCM/Development & Alumni: QCM Alumni Giving Brochure )" at bounding box center [257, 392] width 138 height 20
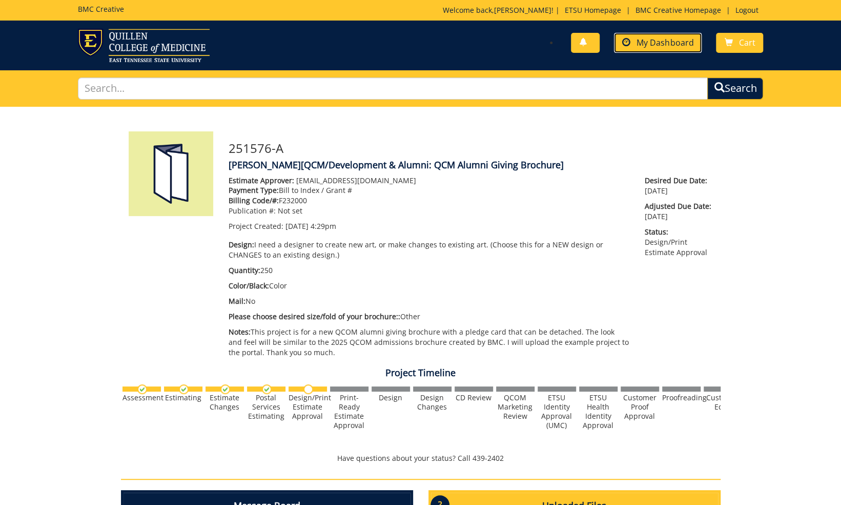
click at [636, 42] on link "My Dashboard" at bounding box center [658, 43] width 88 height 20
